Goal: Go to known website: Go to known website

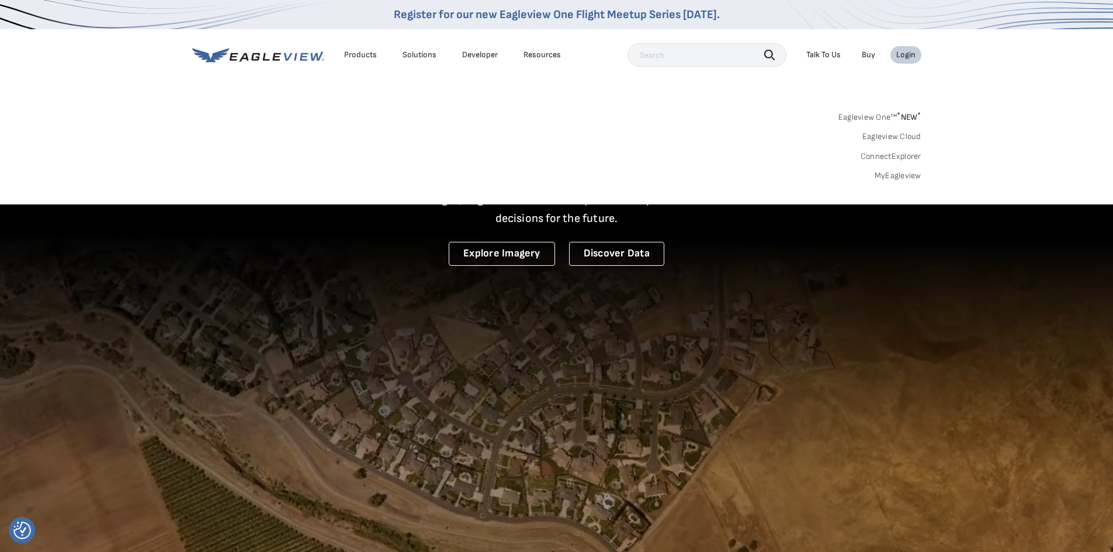
click at [898, 136] on link "Eagleview Cloud" at bounding box center [892, 136] width 59 height 11
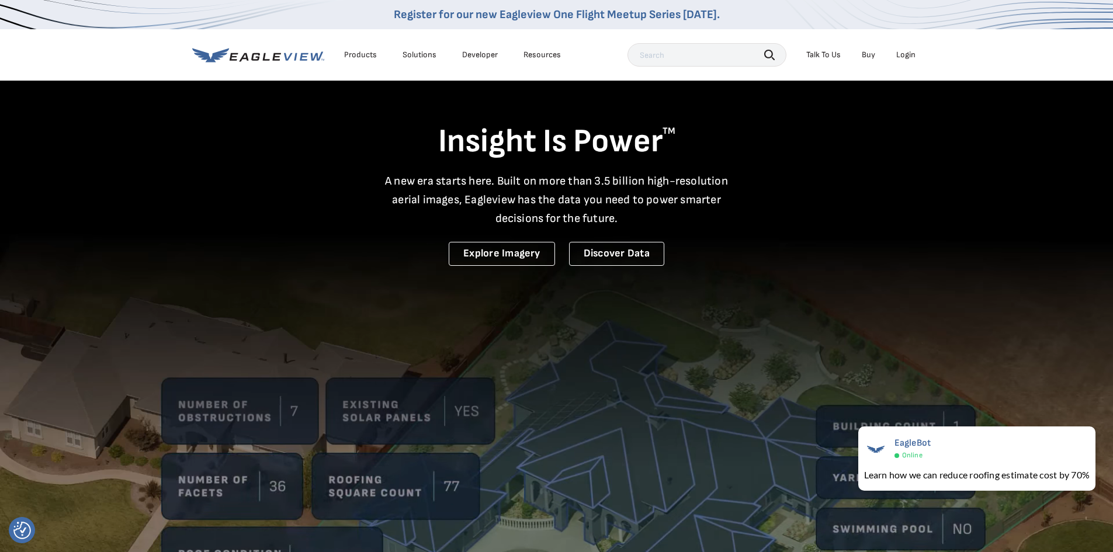
click at [903, 53] on div "Login" at bounding box center [906, 55] width 19 height 11
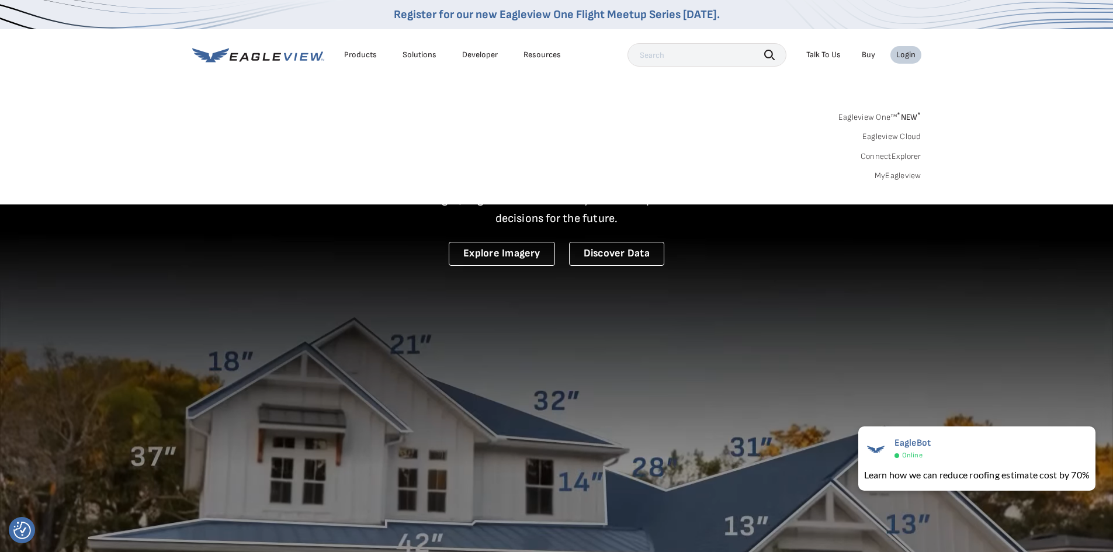
click at [880, 117] on link "Eagleview One™ * NEW *" at bounding box center [880, 115] width 83 height 13
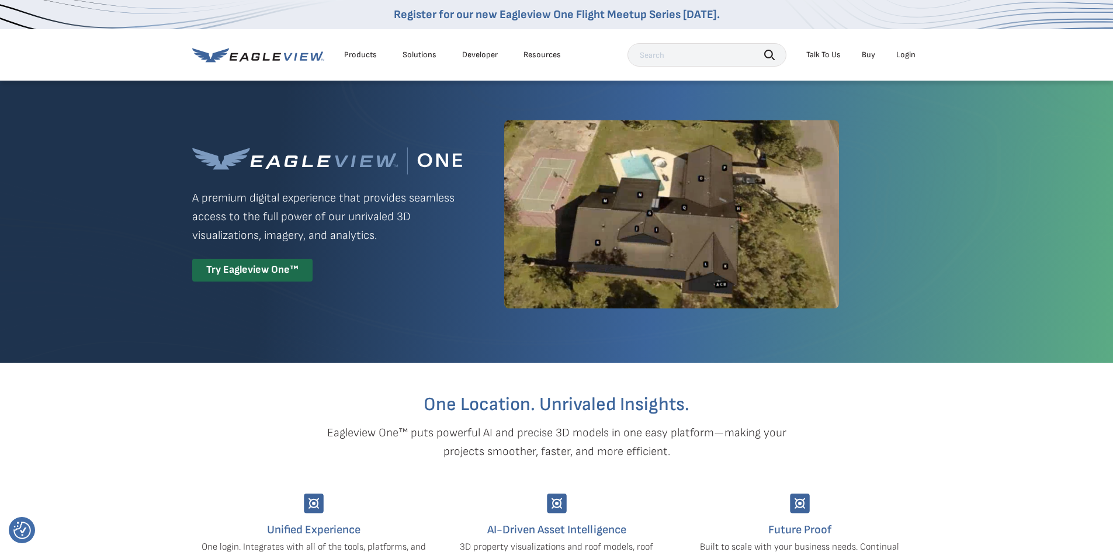
click at [909, 56] on div "Login" at bounding box center [906, 55] width 19 height 11
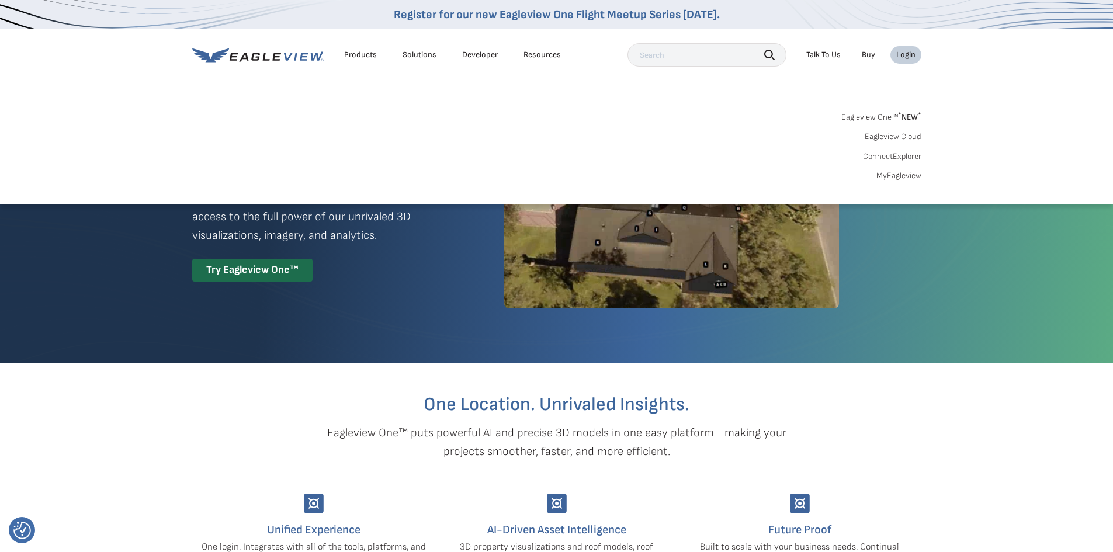
click at [886, 156] on link "ConnectExplorer" at bounding box center [892, 156] width 58 height 11
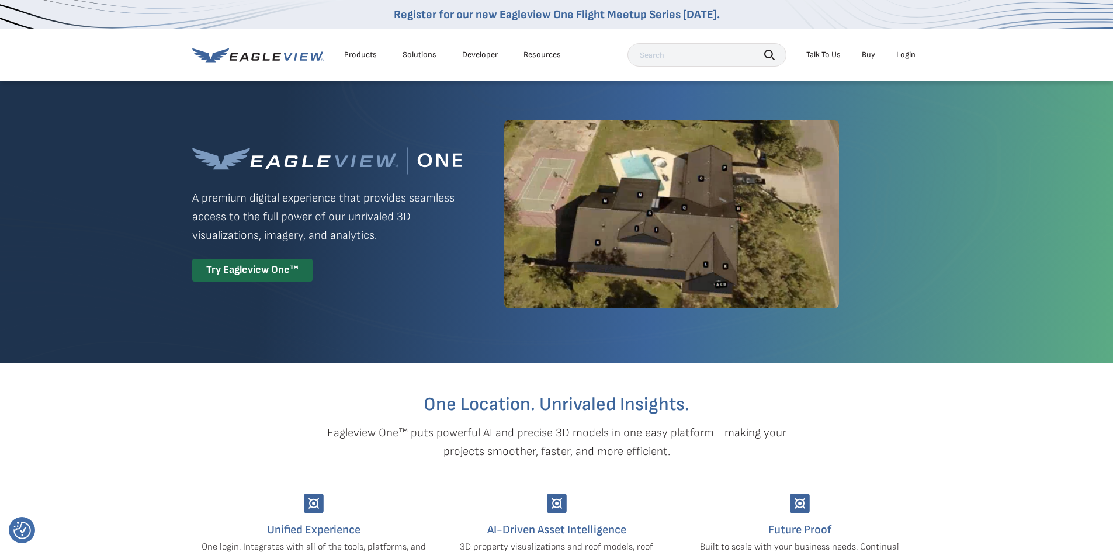
click at [905, 55] on div "Login" at bounding box center [906, 55] width 19 height 11
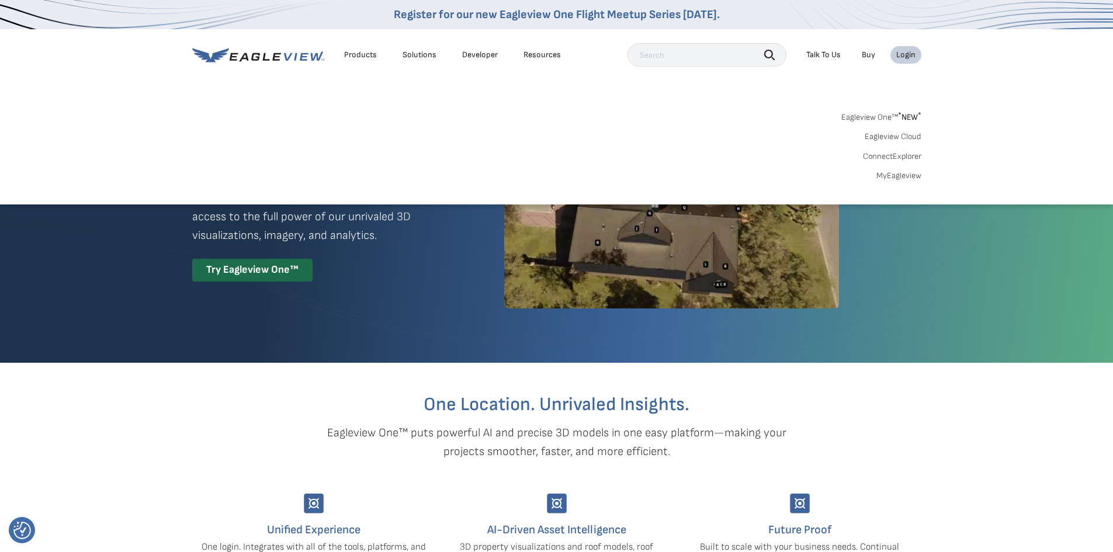
click at [899, 177] on link "MyEagleview" at bounding box center [899, 176] width 45 height 11
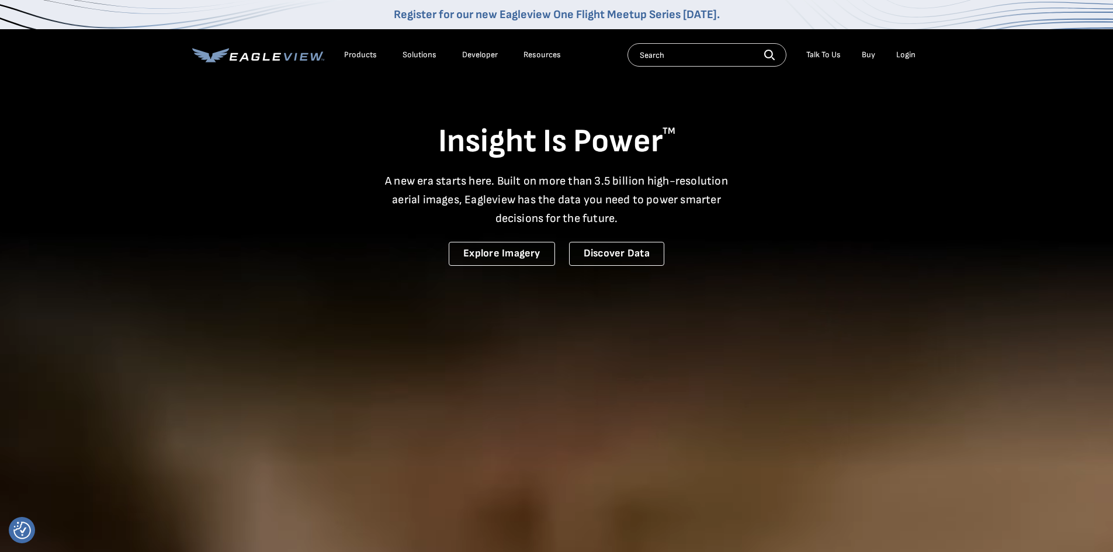
click at [906, 54] on div "Login" at bounding box center [906, 55] width 19 height 11
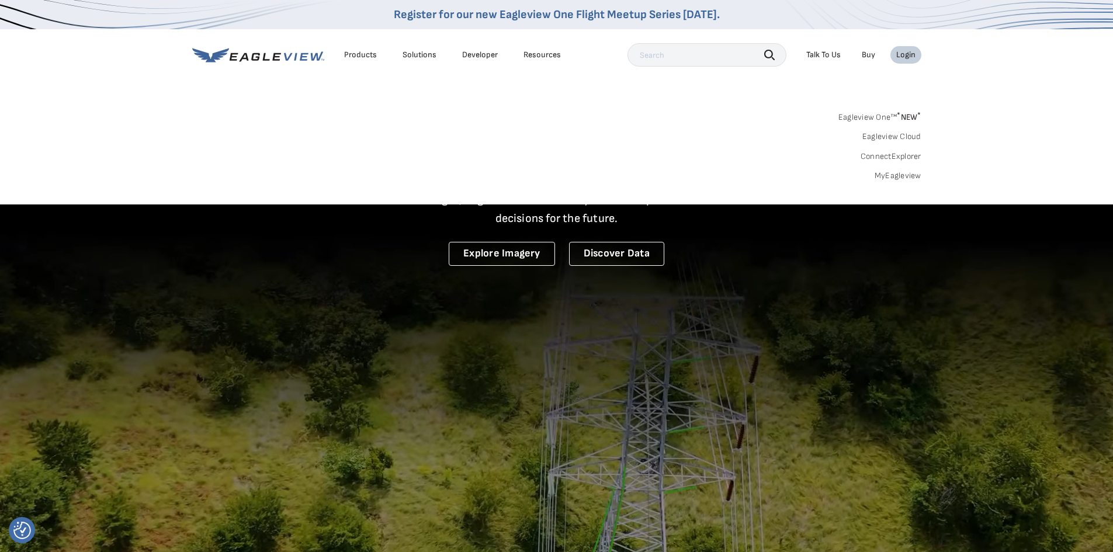
click at [881, 178] on link "MyEagleview" at bounding box center [898, 176] width 47 height 11
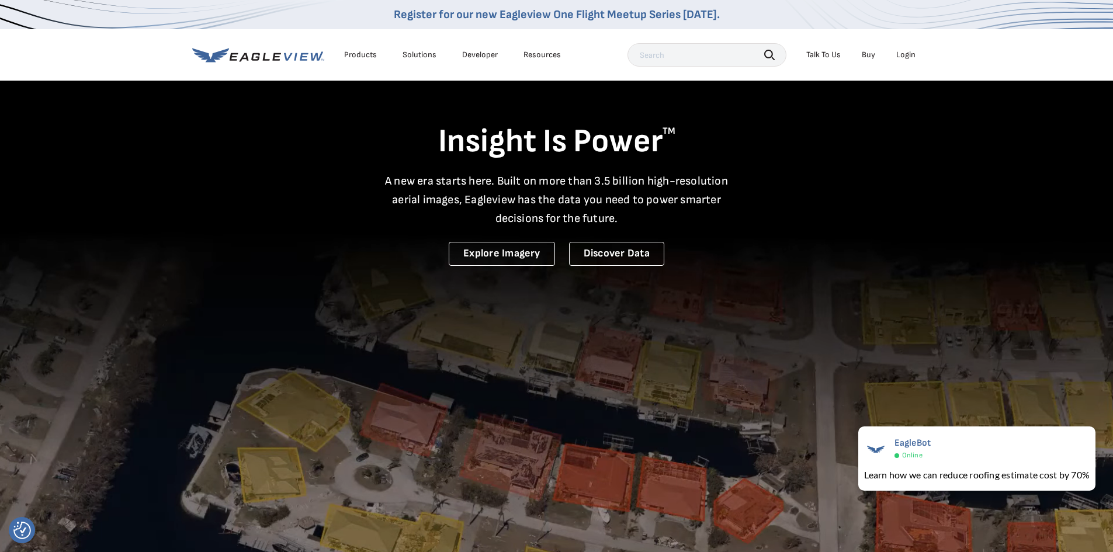
click at [910, 56] on div "Login" at bounding box center [906, 55] width 19 height 11
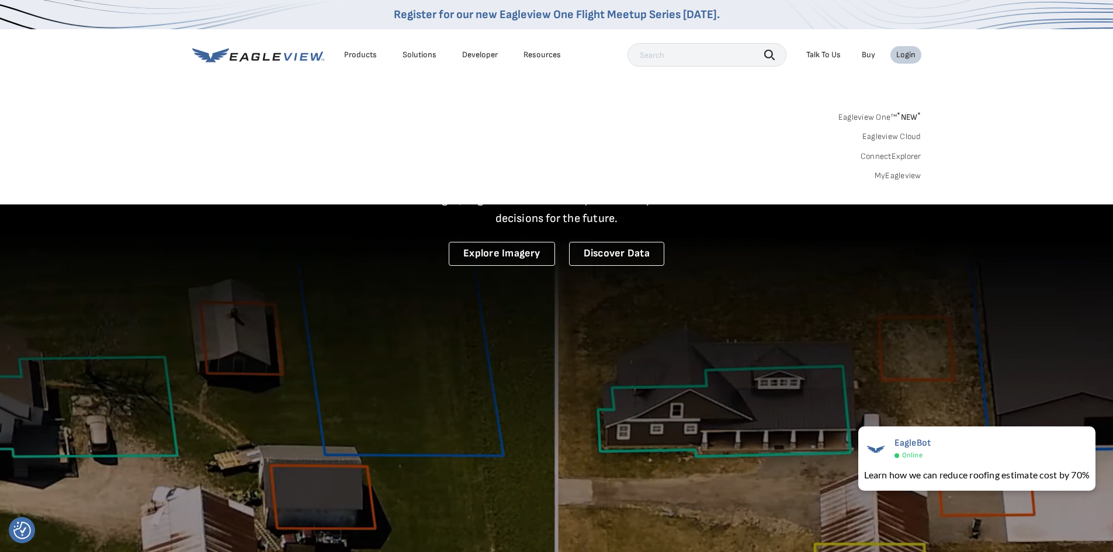
click at [873, 117] on link "Eagleview One™ * NEW *" at bounding box center [880, 115] width 83 height 13
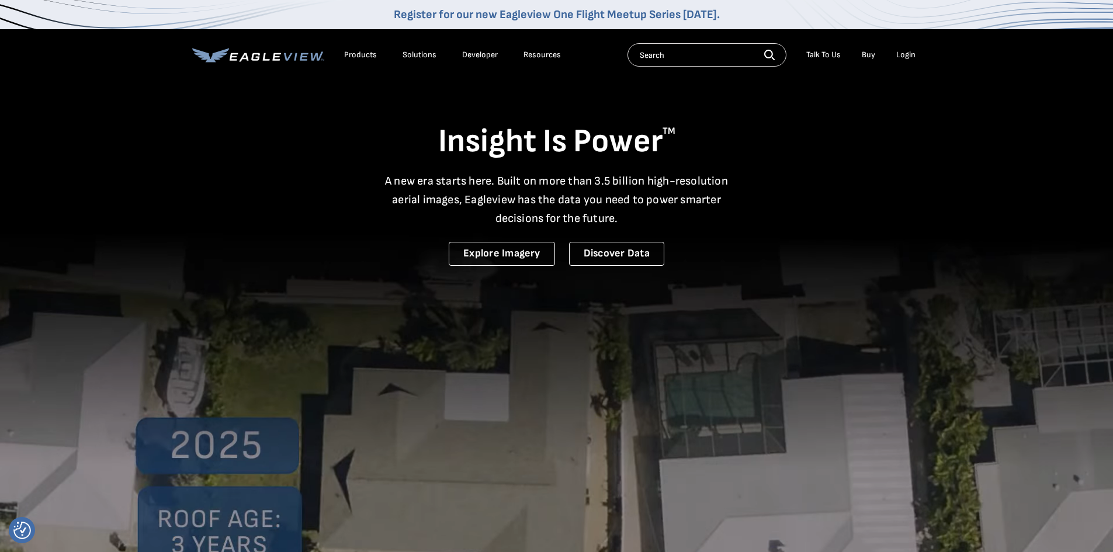
click at [908, 56] on div "Login" at bounding box center [906, 55] width 19 height 11
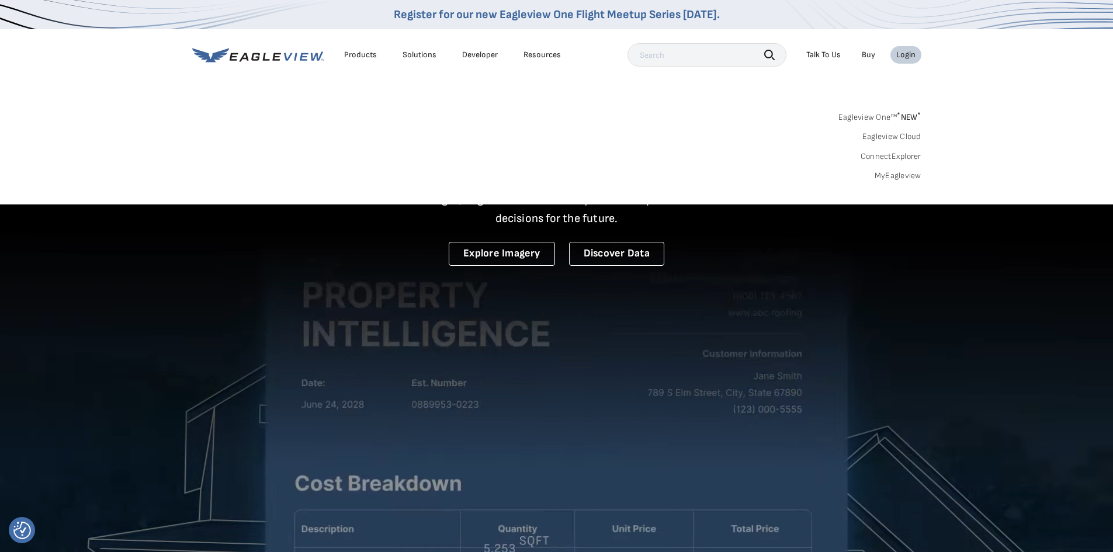
click at [895, 136] on link "Eagleview Cloud" at bounding box center [892, 136] width 59 height 11
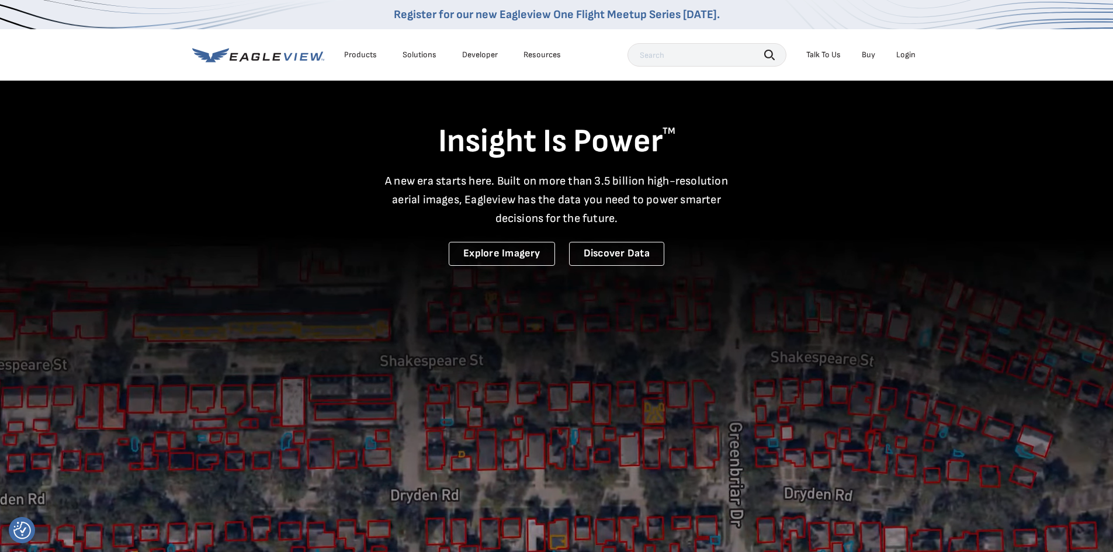
click at [905, 57] on div "Login" at bounding box center [906, 55] width 19 height 11
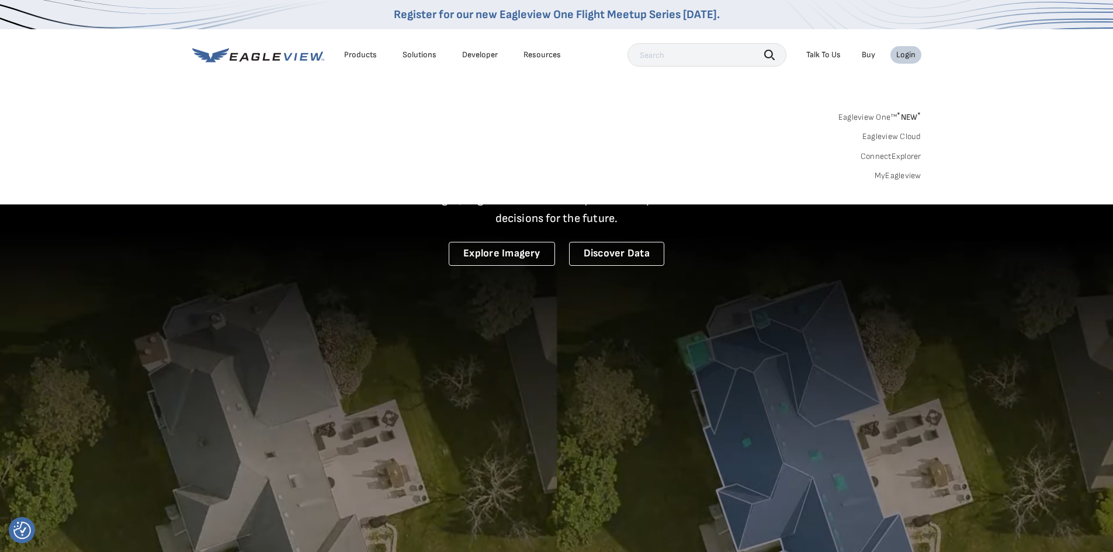
click at [899, 154] on link "ConnectExplorer" at bounding box center [891, 156] width 61 height 11
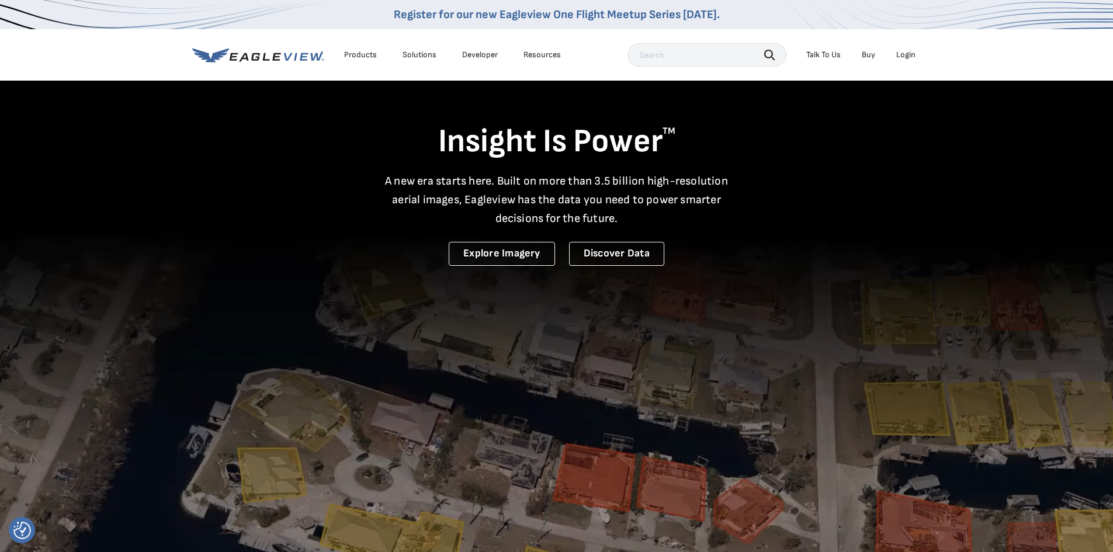
click at [897, 53] on div "Login" at bounding box center [906, 55] width 19 height 11
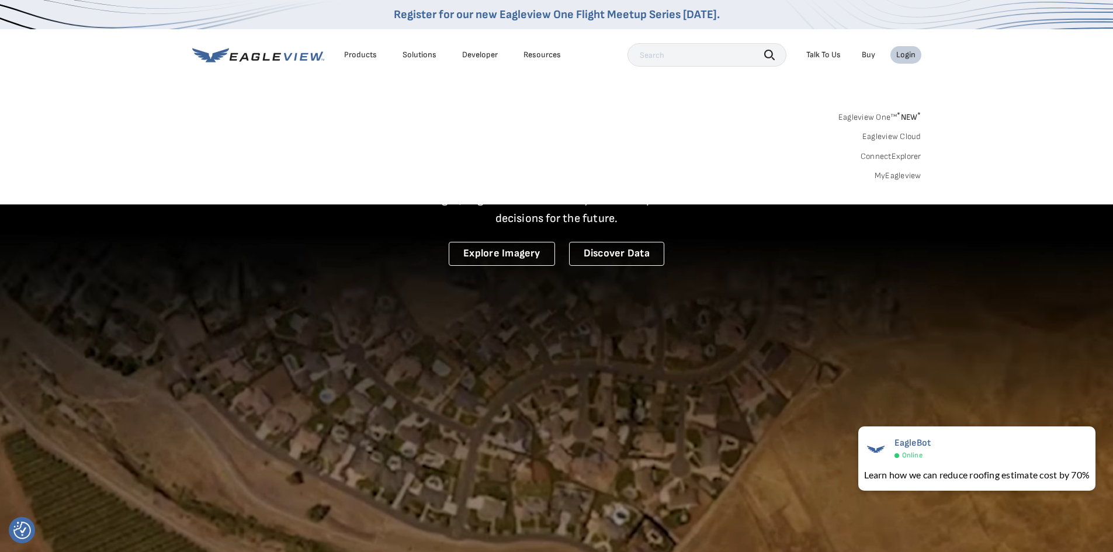
click at [906, 178] on link "MyEagleview" at bounding box center [898, 176] width 47 height 11
